Goal: Task Accomplishment & Management: Manage account settings

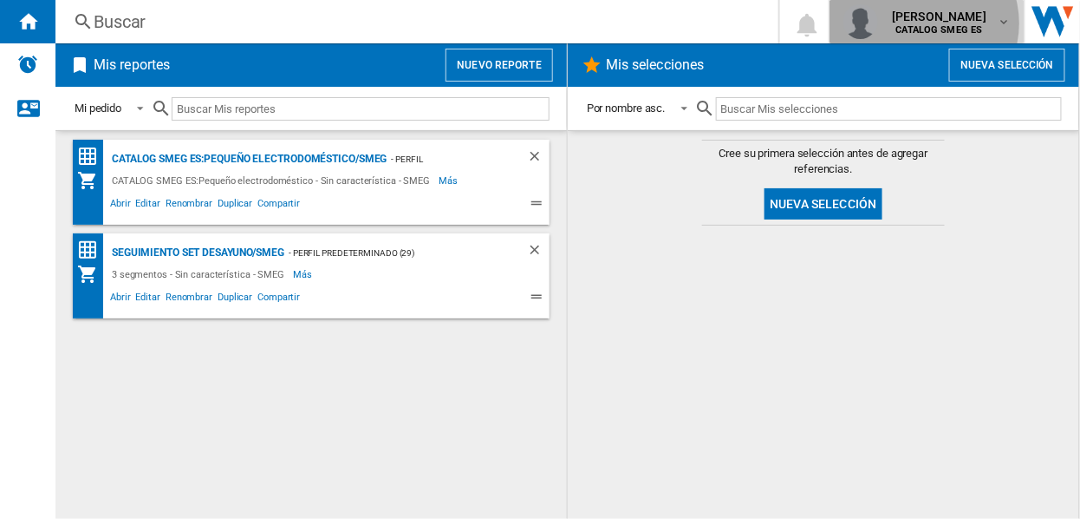
click at [930, 24] on b "CATALOG SMEG ES" at bounding box center [940, 29] width 87 height 11
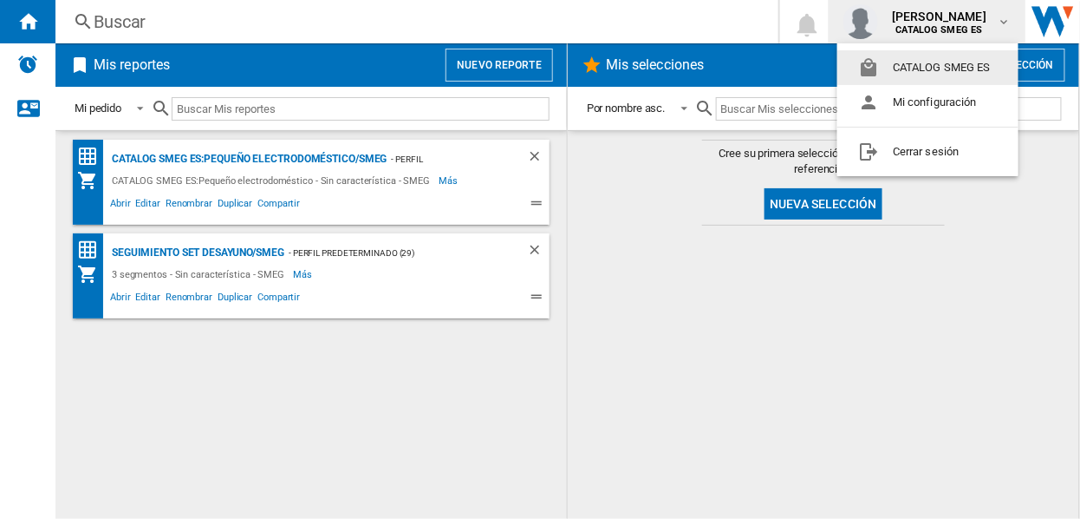
click at [917, 64] on button "CATALOG SMEG ES" at bounding box center [928, 67] width 181 height 35
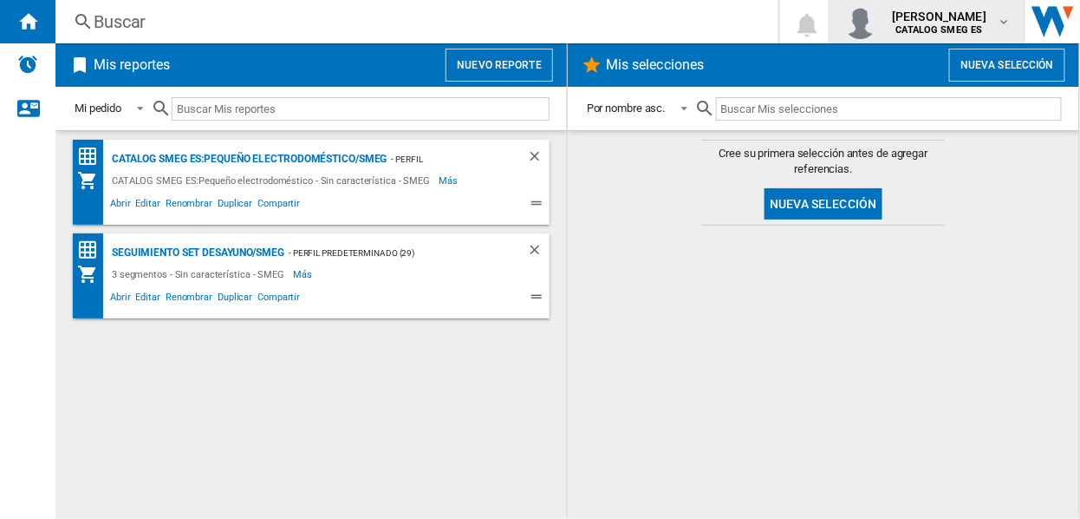
click at [966, 18] on span "[PERSON_NAME]" at bounding box center [939, 16] width 95 height 17
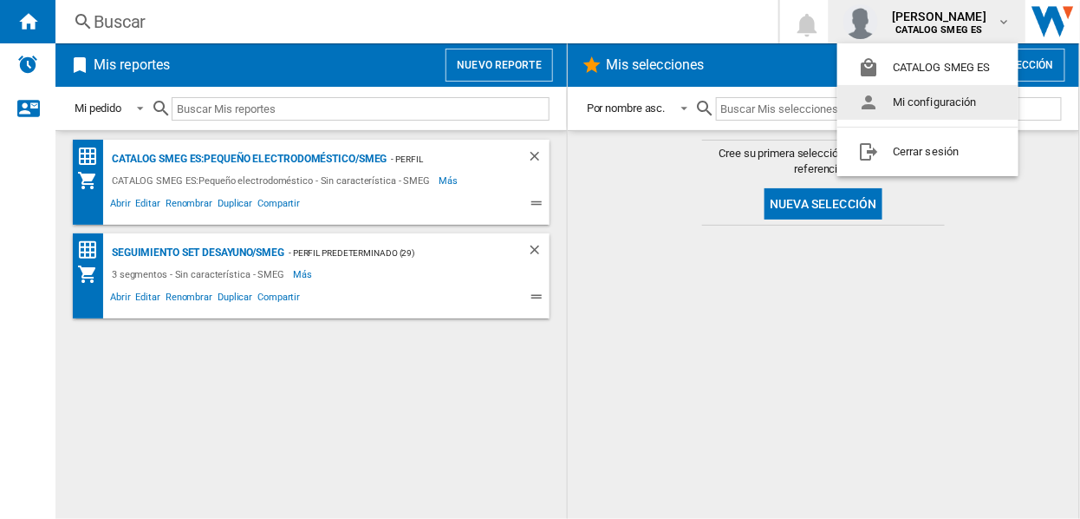
click at [929, 99] on button "Mi configuración" at bounding box center [928, 102] width 181 height 35
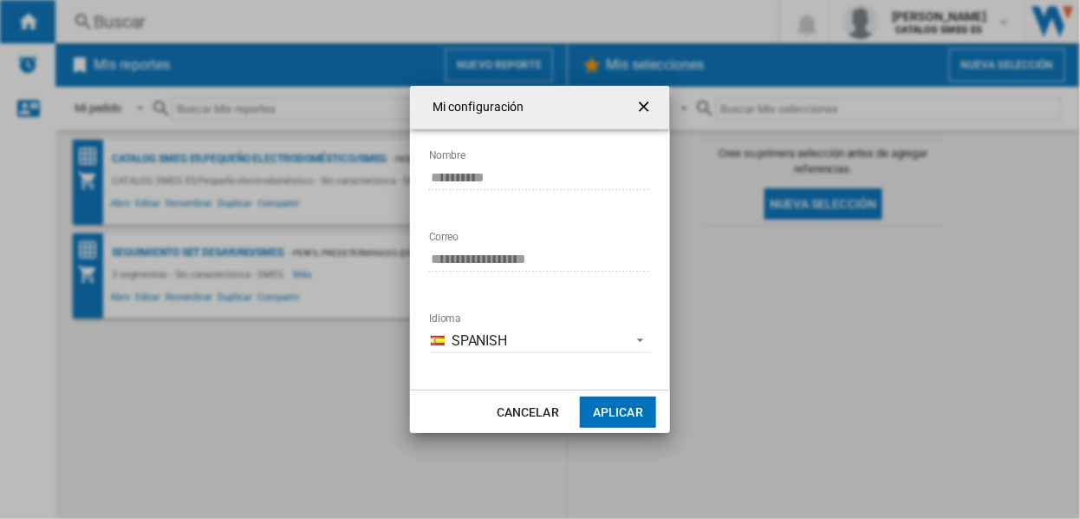
click at [643, 101] on ng-md-icon "getI18NText('BUTTONS.CLOSE_DIALOG')" at bounding box center [646, 108] width 21 height 21
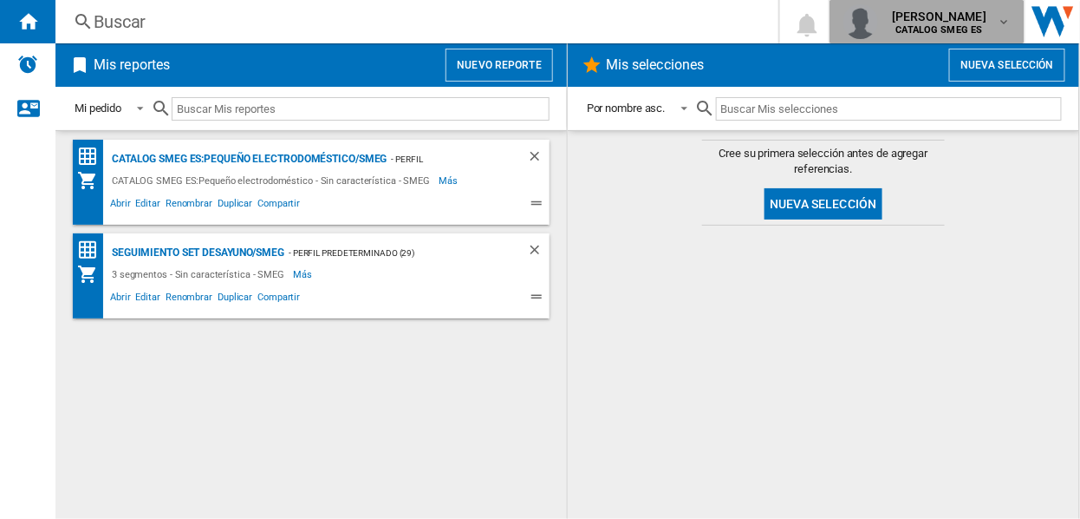
click at [1000, 21] on md-icon "button" at bounding box center [1004, 22] width 14 height 14
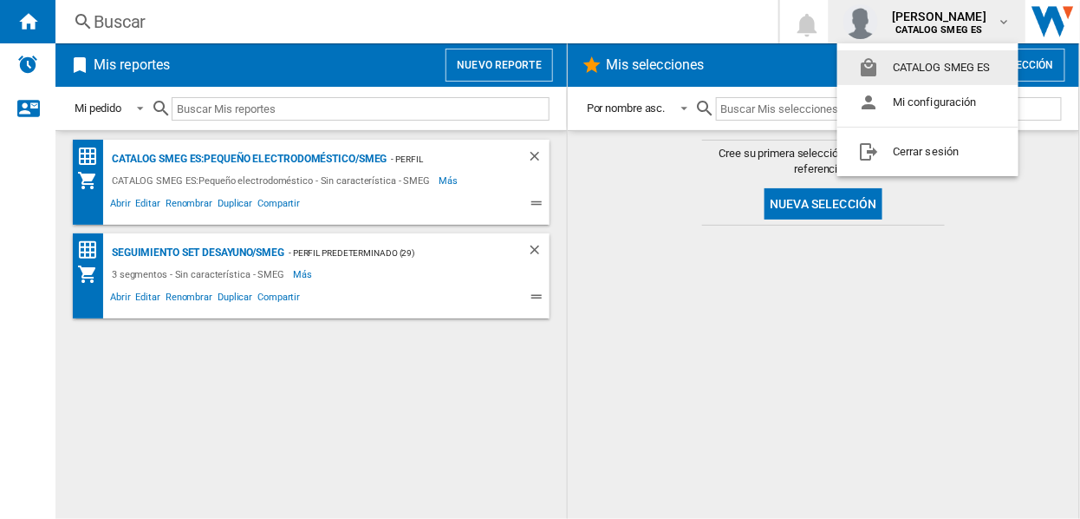
click at [708, 26] on md-backdrop at bounding box center [540, 259] width 1080 height 519
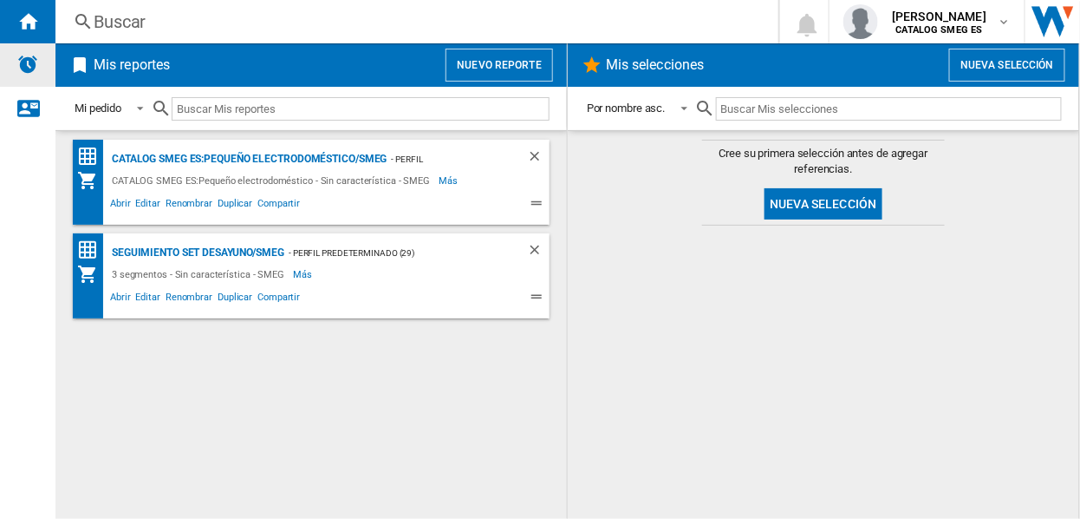
click at [31, 62] on img "Alertas" at bounding box center [27, 64] width 21 height 21
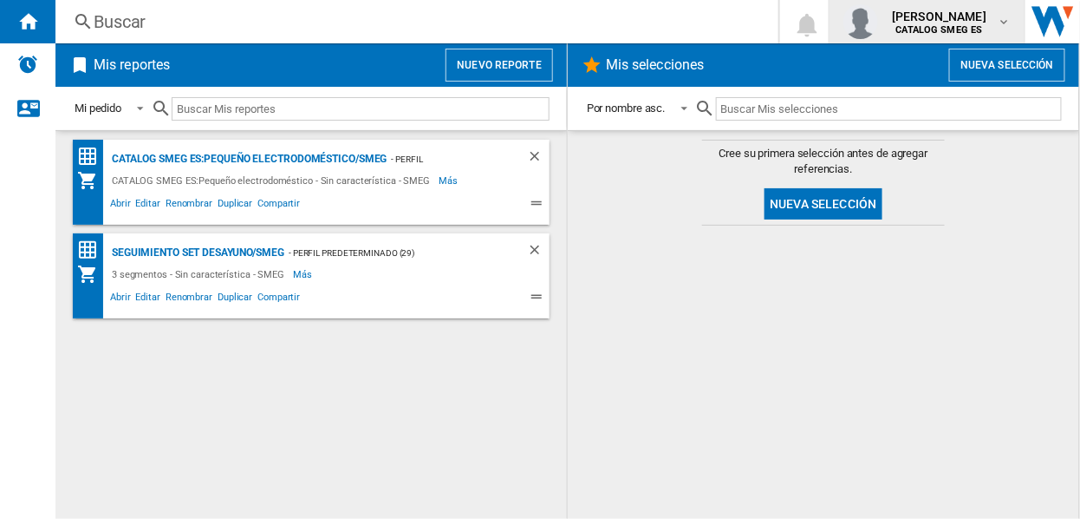
click at [1007, 22] on md-icon "button" at bounding box center [1004, 22] width 14 height 14
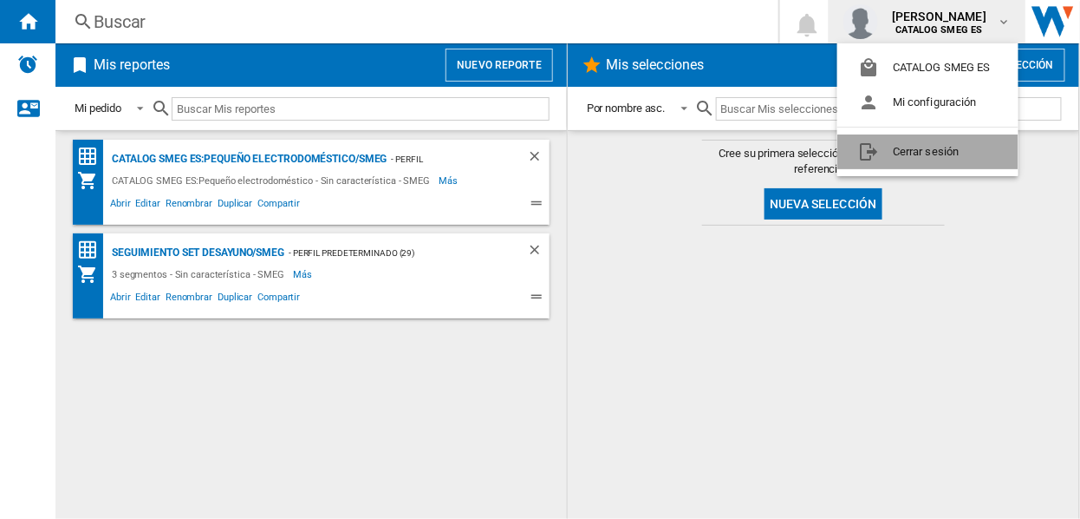
click at [917, 149] on button "Cerrar sesión" at bounding box center [928, 151] width 181 height 35
